Goal: Transaction & Acquisition: Obtain resource

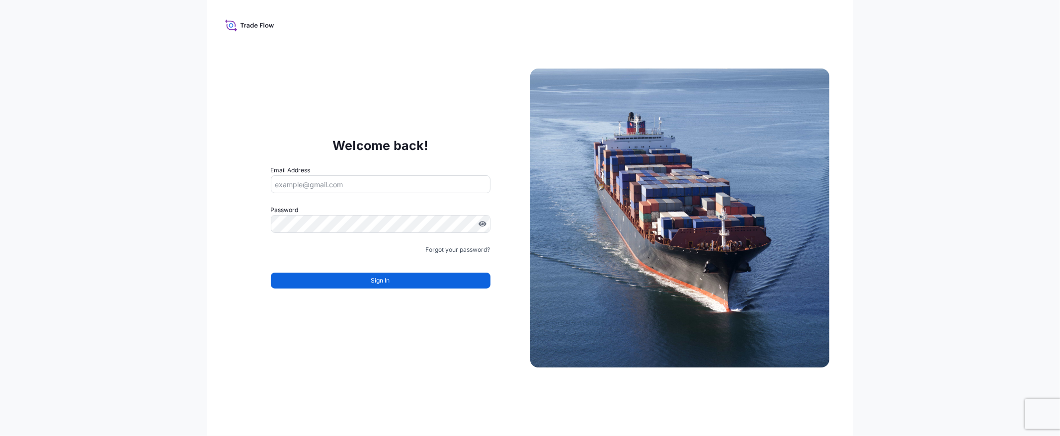
type input "[EMAIL_ADDRESS][DOMAIN_NAME]"
click at [409, 279] on button "Sign In" at bounding box center [381, 281] width 220 height 16
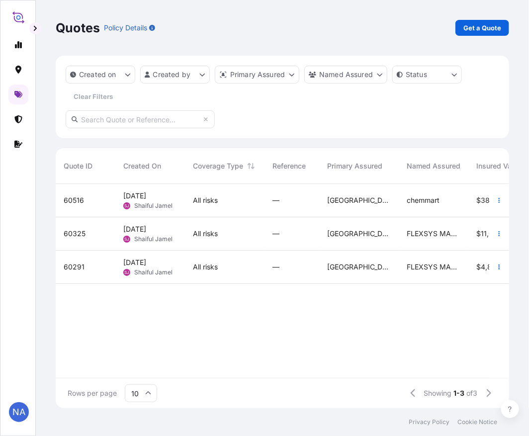
scroll to position [222, 445]
click at [474, 23] on p "Get a Quote" at bounding box center [482, 28] width 38 height 10
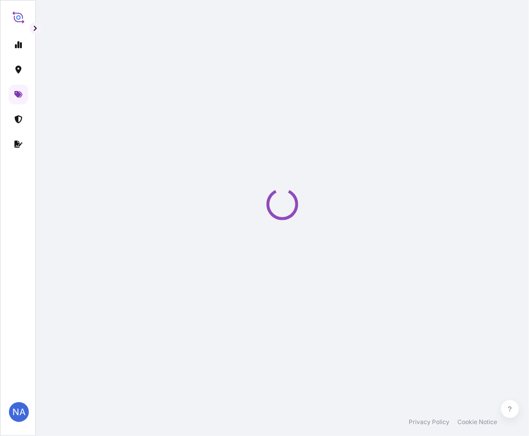
select select "Water"
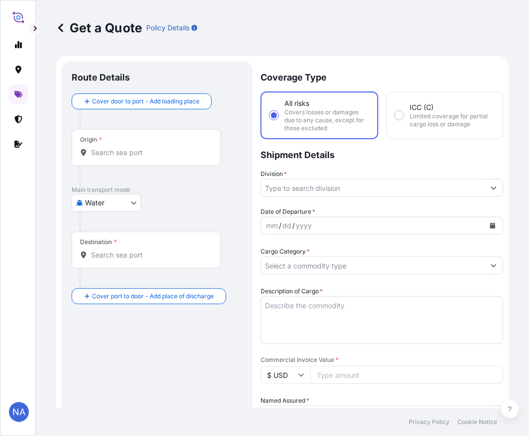
scroll to position [16, 0]
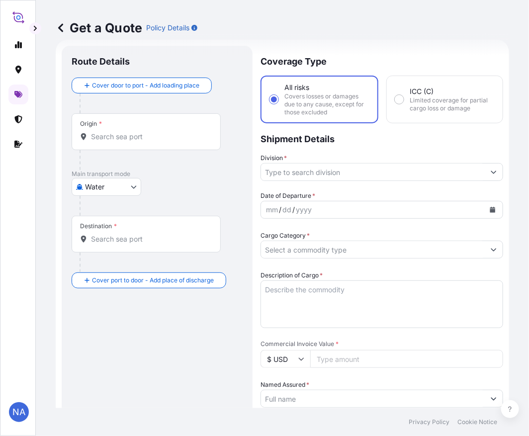
drag, startPoint x: 129, startPoint y: 123, endPoint x: 128, endPoint y: 130, distance: 6.6
click at [128, 127] on div "Origin *" at bounding box center [146, 131] width 149 height 37
click at [128, 130] on div "Origin *" at bounding box center [146, 131] width 149 height 37
click at [128, 132] on input "Origin *" at bounding box center [149, 137] width 117 height 10
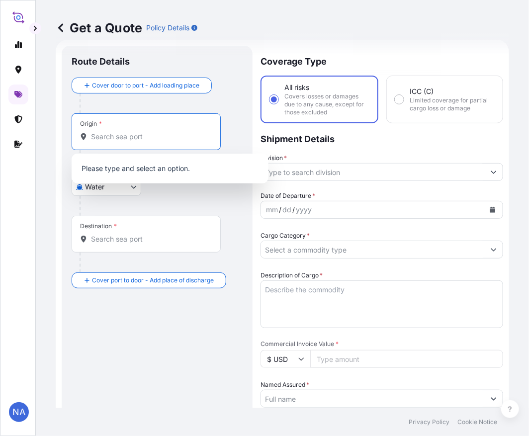
paste input "[GEOGRAPHIC_DATA], [GEOGRAPHIC_DATA]"
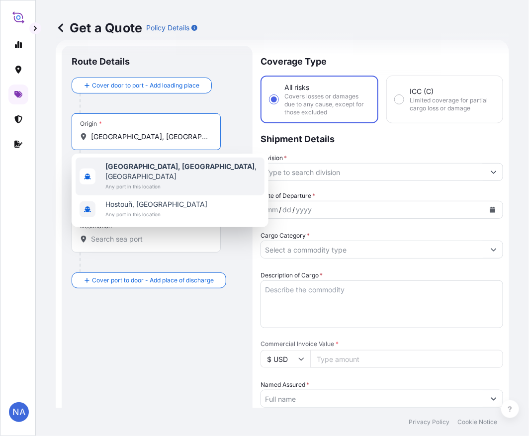
click at [145, 170] on b "[GEOGRAPHIC_DATA], [GEOGRAPHIC_DATA]" at bounding box center [179, 166] width 149 height 8
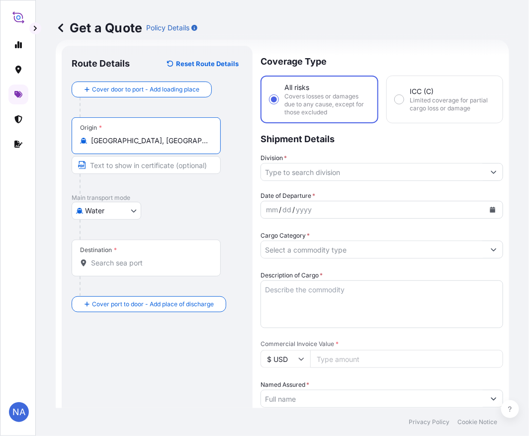
type input "[GEOGRAPHIC_DATA], [GEOGRAPHIC_DATA], [GEOGRAPHIC_DATA]"
click at [166, 196] on p "Main transport mode" at bounding box center [157, 198] width 171 height 8
click at [165, 262] on input "Destination *" at bounding box center [149, 263] width 117 height 10
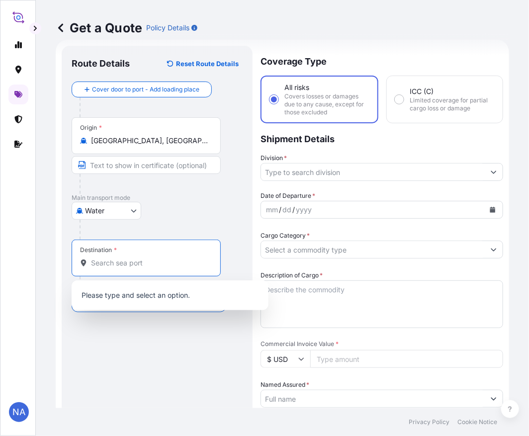
paste input "MANAUS, [GEOGRAPHIC_DATA]"
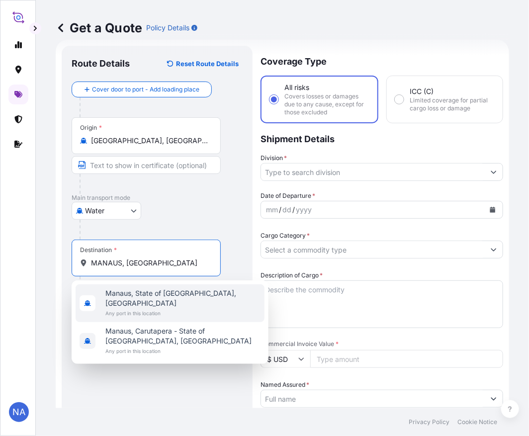
click at [197, 308] on span "Any port in this location" at bounding box center [182, 313] width 155 height 10
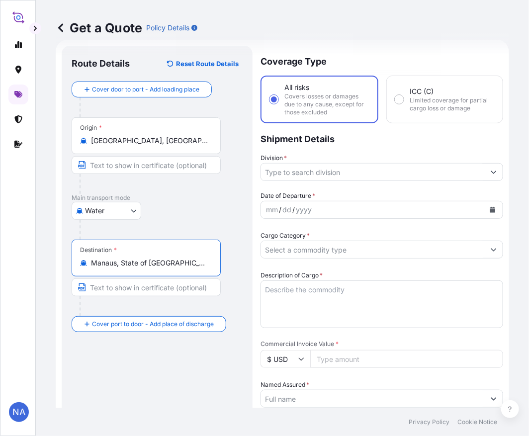
type input "Manaus, State of [GEOGRAPHIC_DATA], [GEOGRAPHIC_DATA]"
click at [192, 210] on div "Water Air Water Inland" at bounding box center [157, 211] width 171 height 18
click at [285, 175] on input "Division *" at bounding box center [373, 172] width 224 height 18
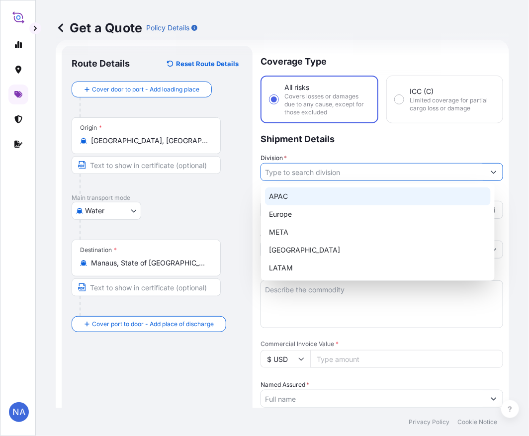
click at [290, 192] on div "APAC" at bounding box center [378, 196] width 226 height 18
type input "APAC"
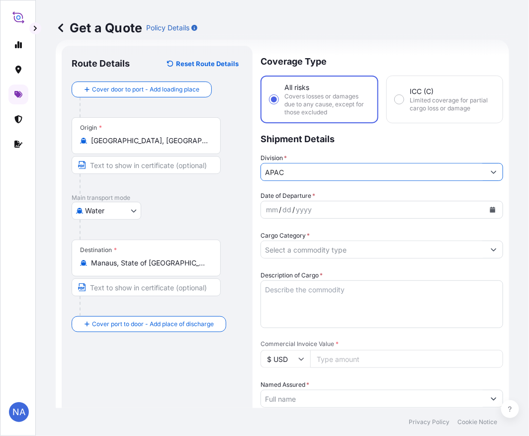
click at [300, 146] on p "Shipment Details" at bounding box center [381, 138] width 242 height 30
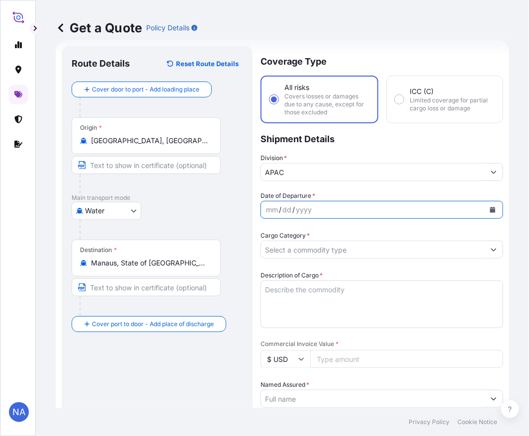
click at [489, 207] on icon "Calendar" at bounding box center [492, 210] width 6 height 6
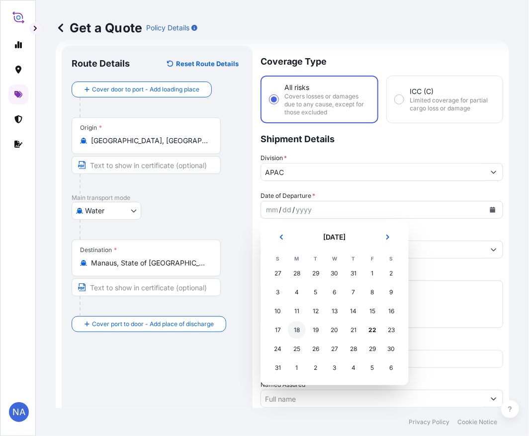
click at [298, 329] on div "18" at bounding box center [297, 330] width 18 height 18
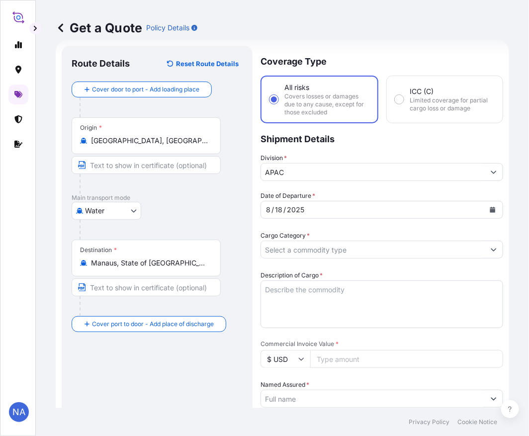
click at [320, 188] on div "Coverage Type All risks Covers losses or damages due to any cause, except for t…" at bounding box center [381, 389] width 242 height 686
click at [308, 252] on input "Cargo Category *" at bounding box center [373, 249] width 224 height 18
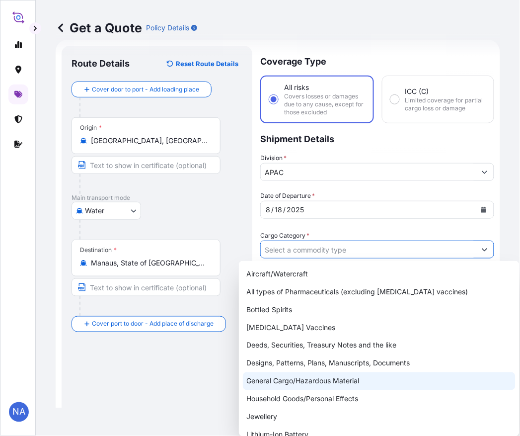
click at [280, 377] on div "General Cargo/Hazardous Material" at bounding box center [379, 381] width 273 height 18
type input "General Cargo/Hazardous Material"
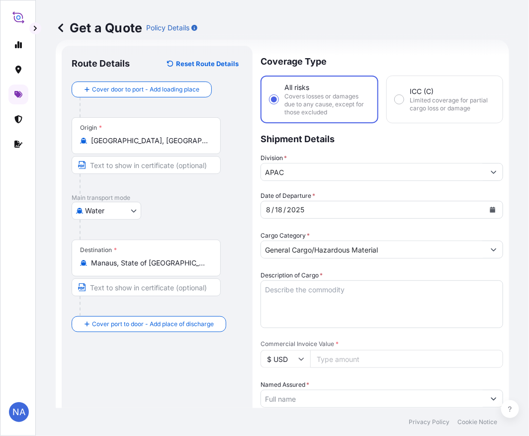
click at [328, 229] on div "Date of Departure * [DATE] Cargo Category * General Cargo/Hazardous Material De…" at bounding box center [381, 424] width 242 height 467
click at [299, 309] on textarea "Description of Cargo *" at bounding box center [381, 304] width 242 height 48
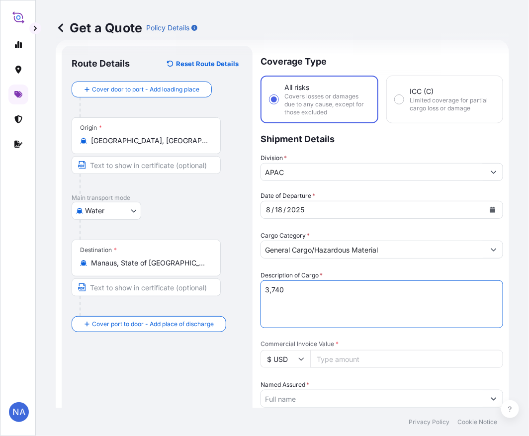
paste textarea "BAGS LOADED ONTO 68 PALLETS LOADED INTO 4 40' CONTAINER(S) PETROTHENE GA1810T, …"
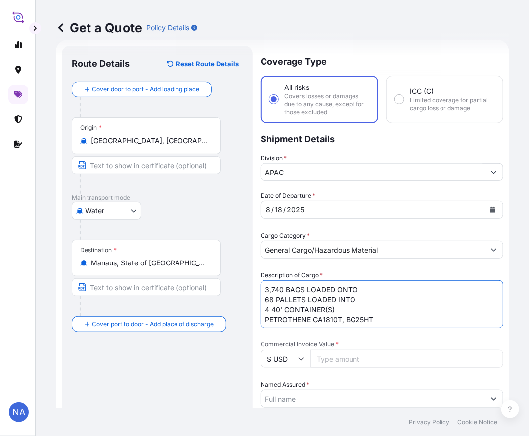
type textarea "3,740 BAGS LOADED ONTO 68 PALLETS LOADED INTO 4 40' CONTAINER(S) PETROTHENE GA1…"
click at [394, 260] on div "Date of Departure * [DATE] Cargo Category * General Cargo/Hazardous Material De…" at bounding box center [381, 424] width 242 height 467
click at [318, 151] on p "Shipment Details" at bounding box center [381, 138] width 242 height 30
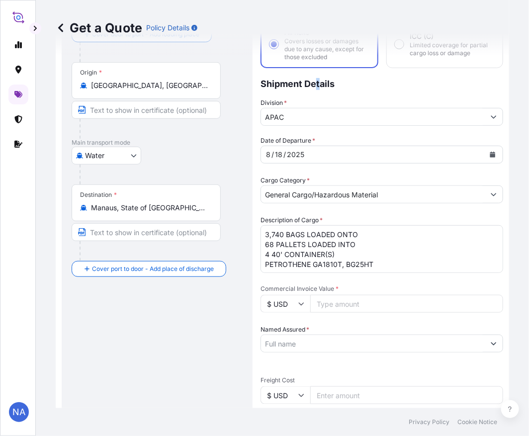
scroll to position [181, 0]
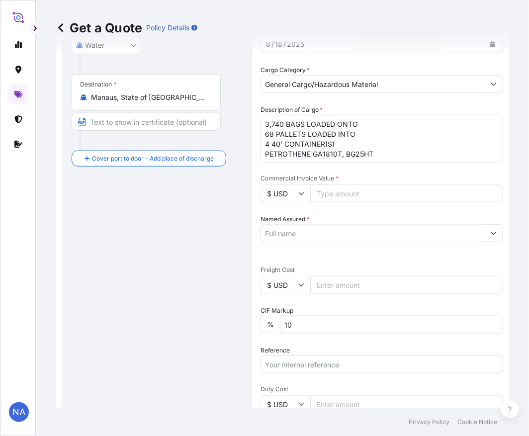
click at [338, 189] on input "Commercial Invoice Value *" at bounding box center [406, 193] width 193 height 18
paste input "86955.0"
type input "86955.02"
click at [359, 175] on span "Commercial Invoice Value *" at bounding box center [381, 178] width 242 height 8
click at [359, 184] on input "86955.02" at bounding box center [406, 193] width 193 height 18
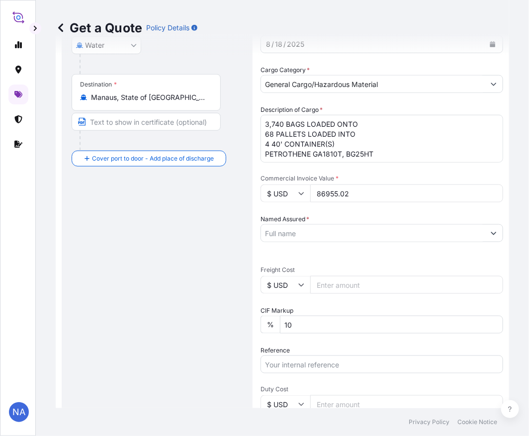
click at [316, 212] on div "Date of Departure * [DATE] Cargo Category * General Cargo/Hazardous Material De…" at bounding box center [381, 258] width 242 height 467
click at [323, 232] on input "Named Assured *" at bounding box center [373, 233] width 224 height 18
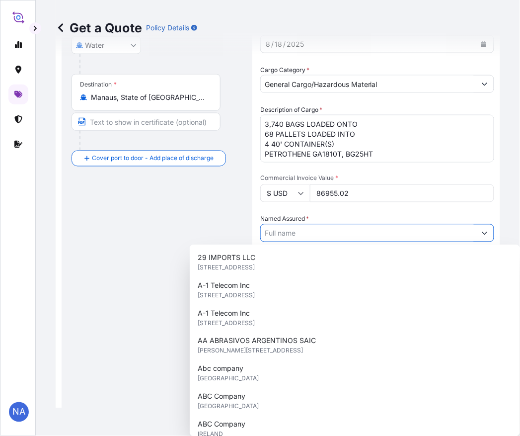
paste input "EQUISTAR CHEMICALS, LP"
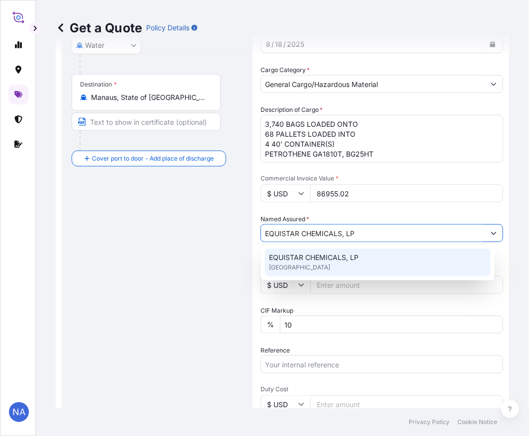
click at [311, 262] on span "[GEOGRAPHIC_DATA]" at bounding box center [299, 267] width 61 height 10
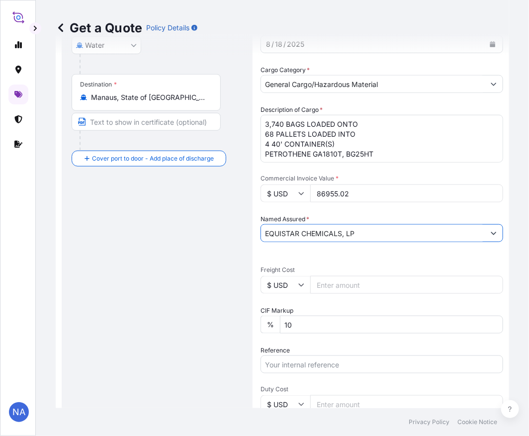
type input "EQUISTAR CHEMICALS, LP"
click at [340, 211] on div "Date of Departure * [DATE] Cargo Category * General Cargo/Hazardous Material De…" at bounding box center [381, 258] width 242 height 467
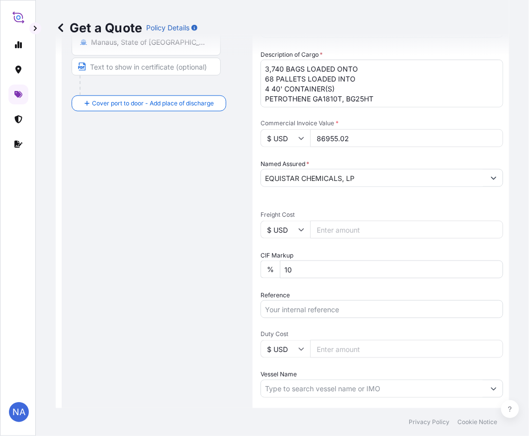
click at [308, 306] on input "Reference" at bounding box center [381, 309] width 242 height 18
paste input "10420839866"
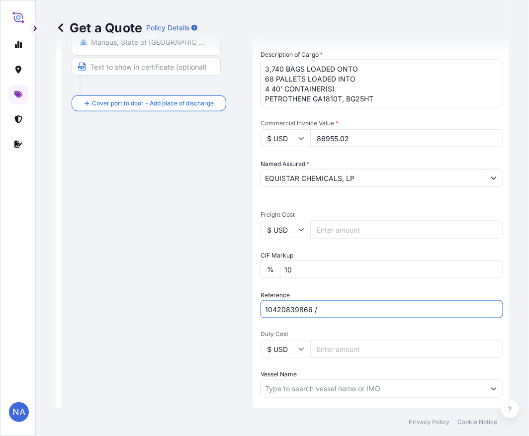
click at [348, 306] on input "10420839866 /" at bounding box center [381, 309] width 242 height 18
paste input "5013178219"
type input "10420839866 / 5013178219"
click at [320, 290] on div "Reference 10420839866 / 5013178219" at bounding box center [381, 304] width 242 height 28
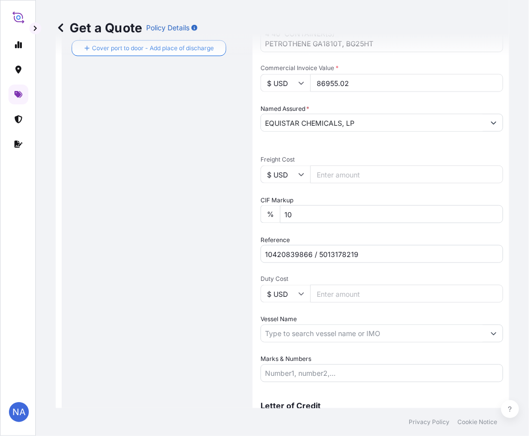
scroll to position [344, 0]
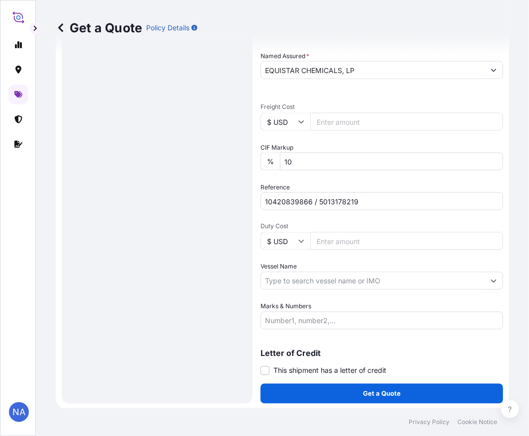
click at [299, 279] on input "Vessel Name" at bounding box center [373, 281] width 224 height 18
paste input "CMA CGM BERLIOZ"
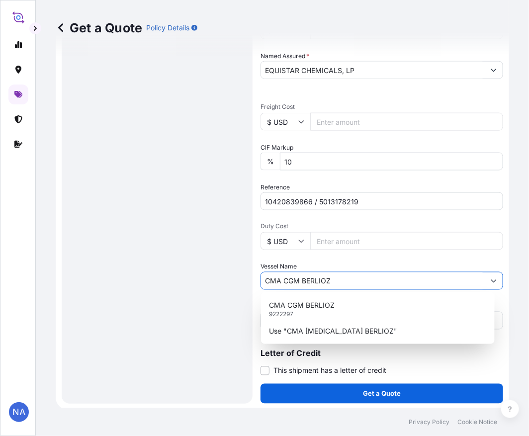
click at [306, 311] on div "CMA [MEDICAL_DATA] BERLIOZ 9222297" at bounding box center [378, 309] width 226 height 26
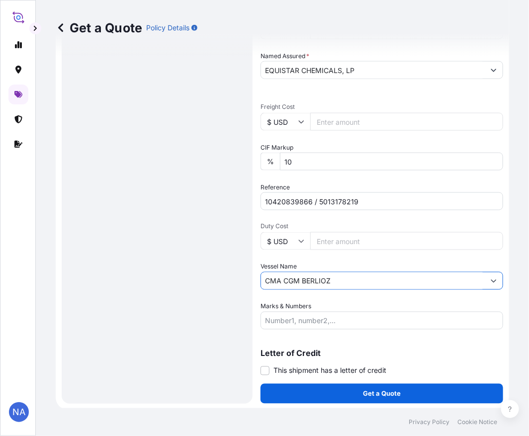
type input "CMA CGM BERLIOZ"
click at [382, 263] on div "Vessel Name CMA [MEDICAL_DATA] BERLIOZ" at bounding box center [381, 276] width 242 height 28
click at [310, 264] on div "Vessel Name CMA [MEDICAL_DATA] BERLIOZ" at bounding box center [381, 276] width 242 height 28
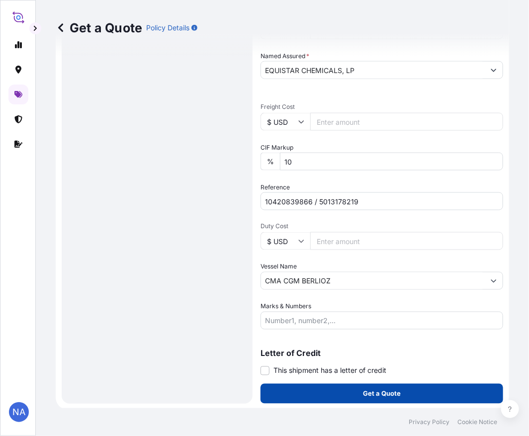
click at [319, 386] on button "Get a Quote" at bounding box center [381, 393] width 242 height 20
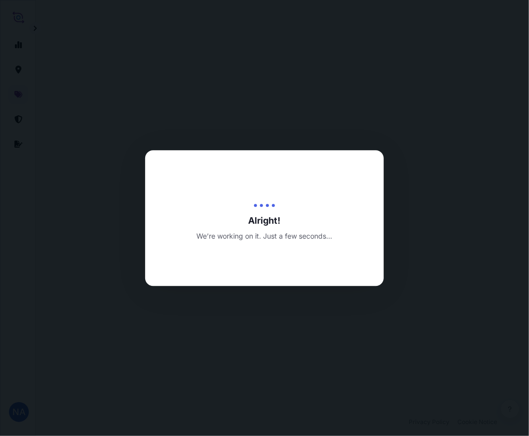
select select "Water"
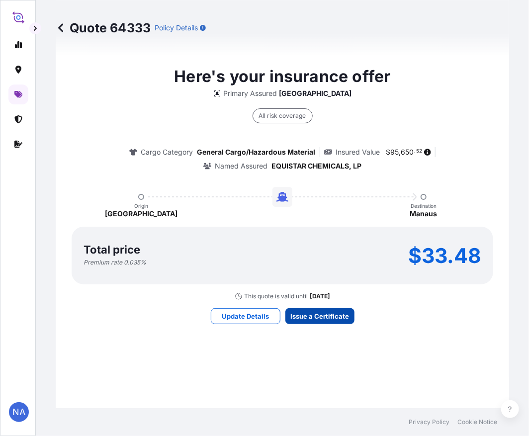
scroll to position [2215, 0]
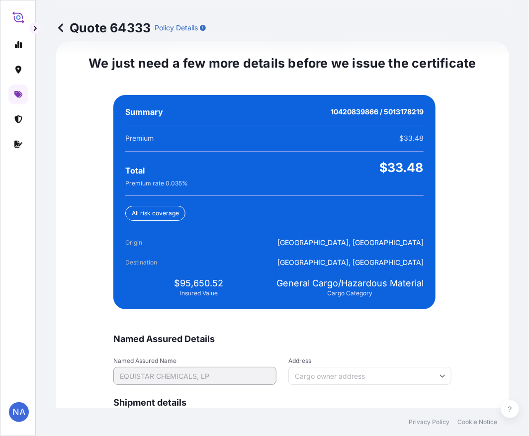
click at [97, 333] on div "We just need a few more details before we issue the certificate Named Assured D…" at bounding box center [282, 285] width 453 height 488
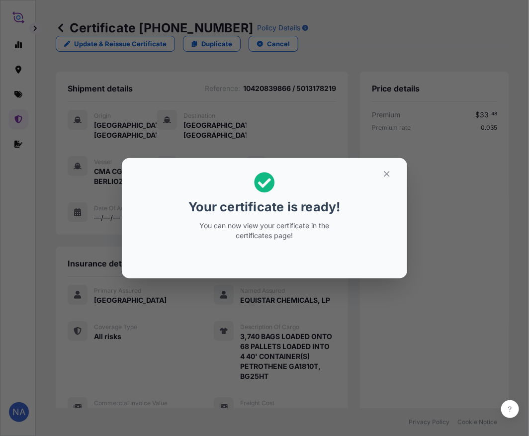
click at [291, 385] on div "Your certificate is ready! You can now view your certificate in the certificate…" at bounding box center [264, 218] width 529 height 436
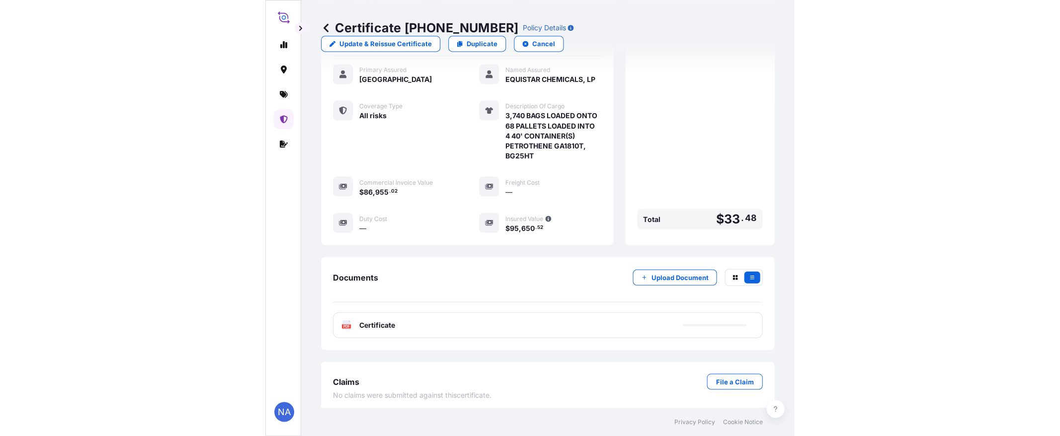
scroll to position [236, 0]
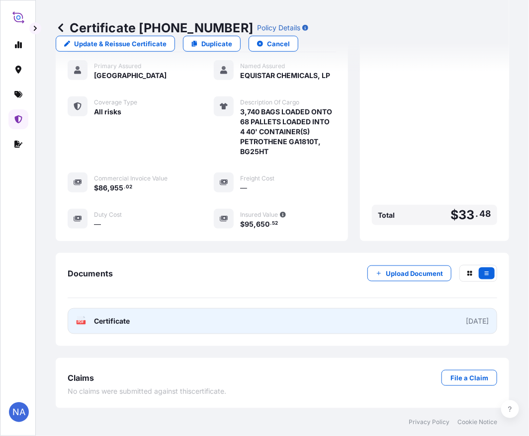
click at [277, 316] on link "PDF Certificate [DATE]" at bounding box center [282, 321] width 429 height 26
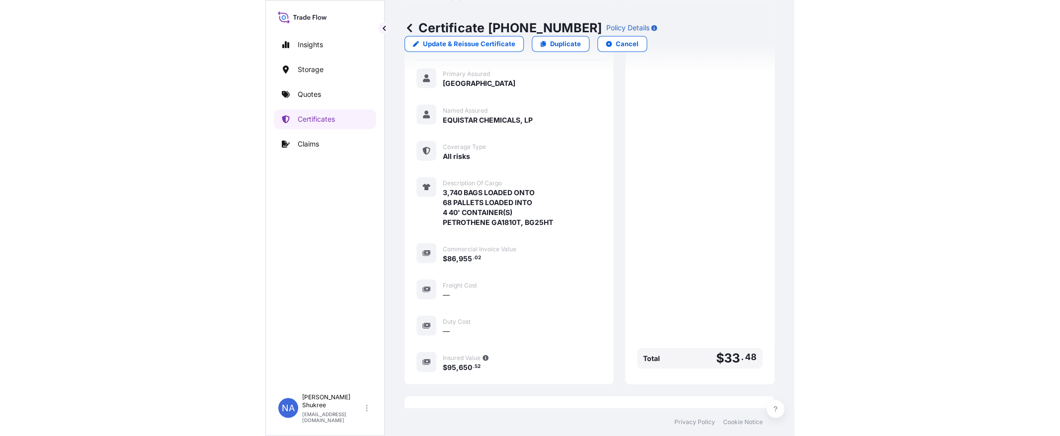
scroll to position [106, 0]
